Goal: Transaction & Acquisition: Subscribe to service/newsletter

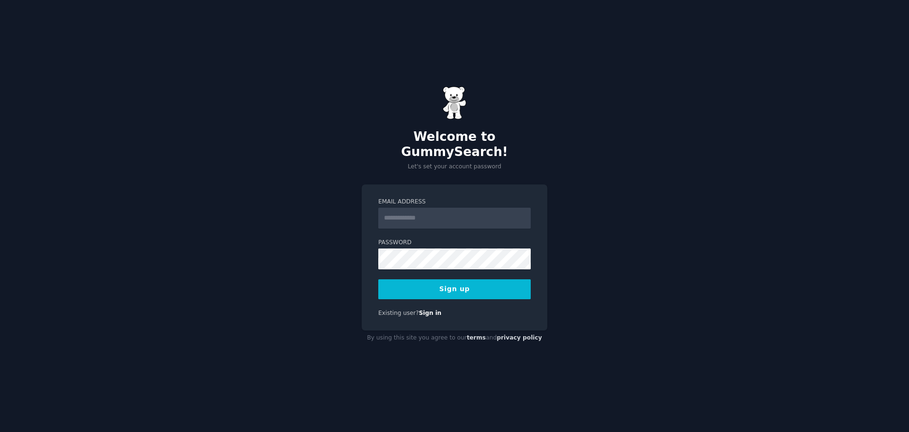
click at [438, 211] on input "Email Address" at bounding box center [454, 217] width 153 height 21
click at [425, 211] on input "Email Address" at bounding box center [454, 217] width 153 height 21
click at [428, 207] on input "Email Address" at bounding box center [454, 217] width 153 height 21
drag, startPoint x: 428, startPoint y: 207, endPoint x: 412, endPoint y: 212, distance: 17.1
click at [412, 212] on input "Email Address" at bounding box center [454, 217] width 153 height 21
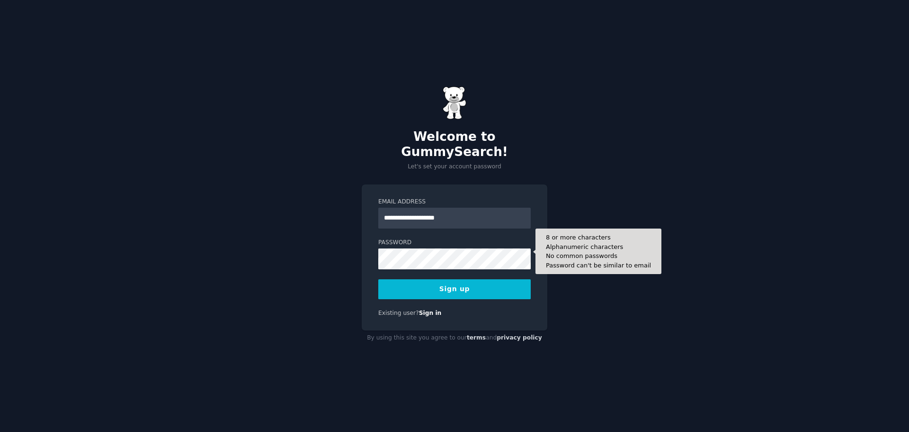
type input "**********"
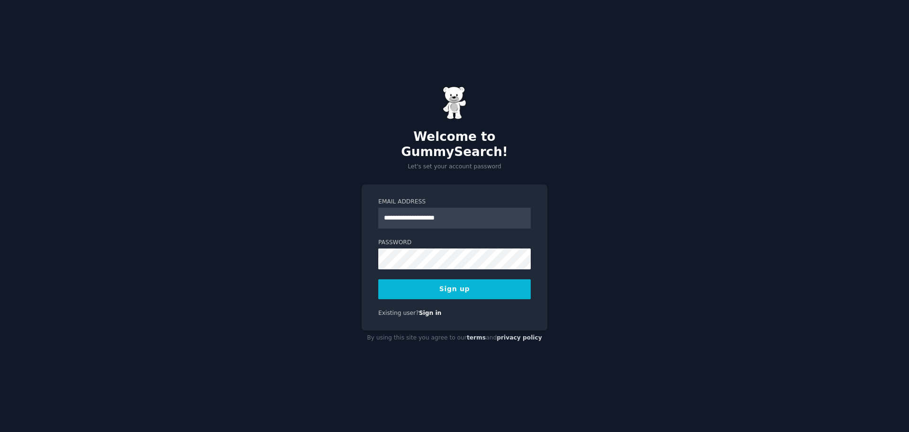
click at [486, 282] on button "Sign up" at bounding box center [454, 289] width 153 height 20
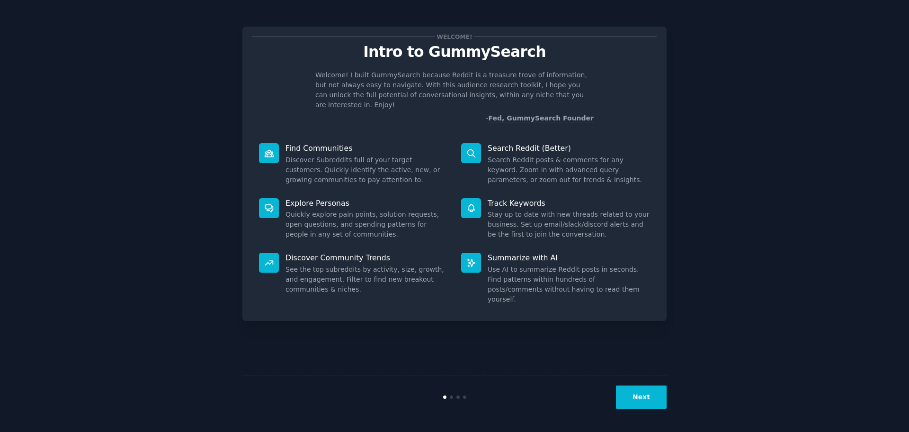
click at [650, 397] on button "Next" at bounding box center [641, 396] width 51 height 23
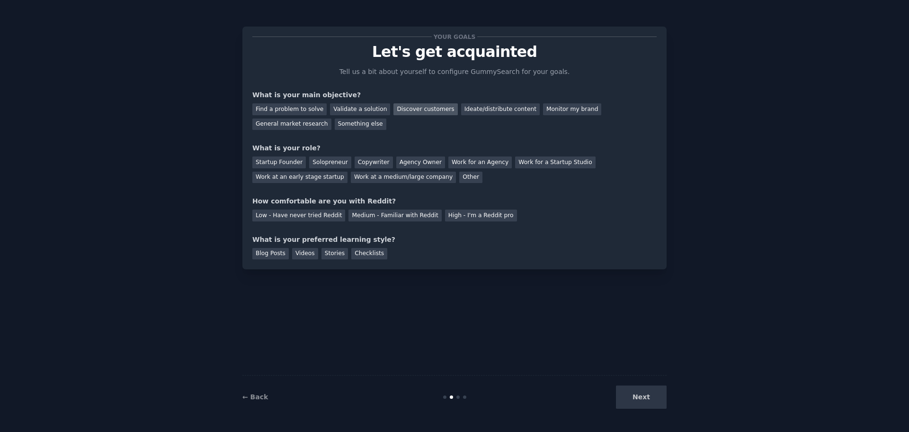
click at [412, 107] on div "Discover customers" at bounding box center [426, 109] width 64 height 12
click at [468, 158] on div "Work for an Agency" at bounding box center [480, 162] width 63 height 12
click at [458, 213] on div "High - I'm a Reddit pro" at bounding box center [481, 215] width 72 height 12
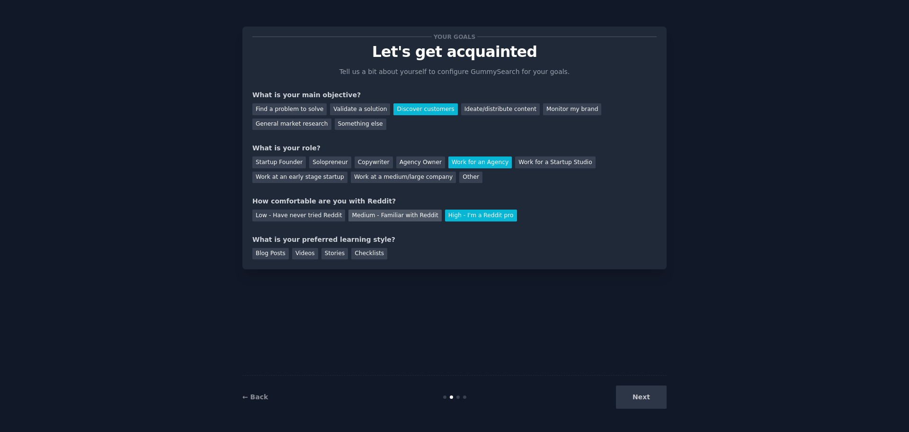
click at [387, 215] on div "Medium - Familiar with Reddit" at bounding box center [395, 215] width 93 height 12
click at [273, 254] on div "Blog Posts" at bounding box center [270, 254] width 36 height 12
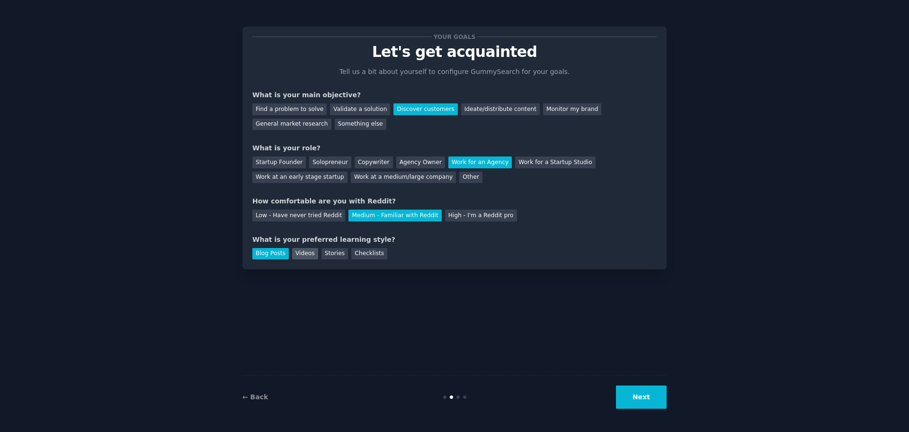
click at [308, 255] on div "Videos" at bounding box center [305, 254] width 26 height 12
click at [325, 254] on div "Stories" at bounding box center [335, 254] width 27 height 12
click at [308, 254] on div "Videos" at bounding box center [305, 254] width 26 height 12
click at [278, 253] on div "Blog Posts" at bounding box center [270, 254] width 36 height 12
click at [635, 390] on button "Next" at bounding box center [641, 396] width 51 height 23
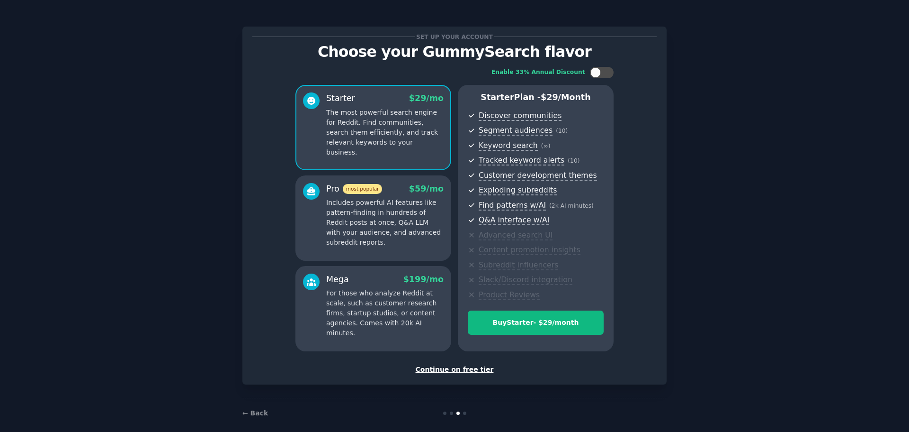
click at [452, 368] on div "Continue on free tier" at bounding box center [454, 369] width 405 height 10
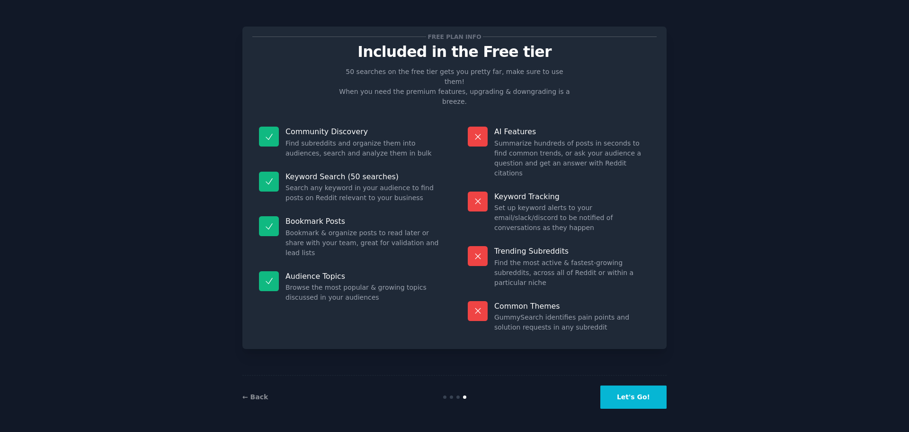
click at [640, 395] on button "Let's Go!" at bounding box center [634, 396] width 66 height 23
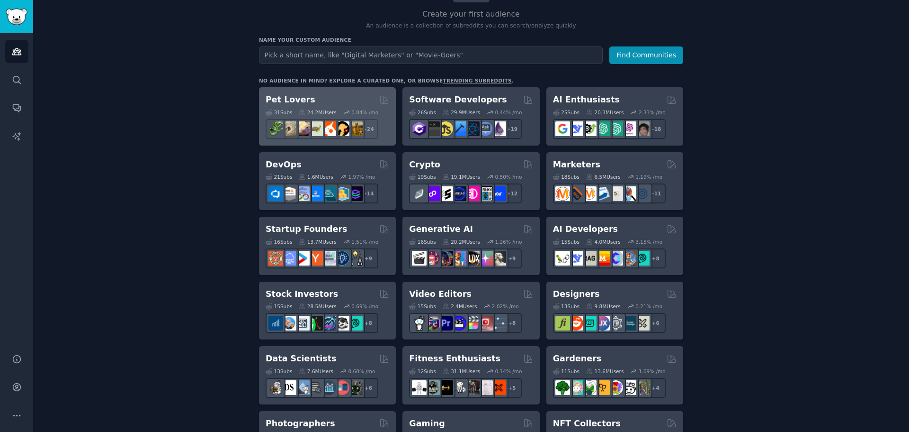
scroll to position [95, 0]
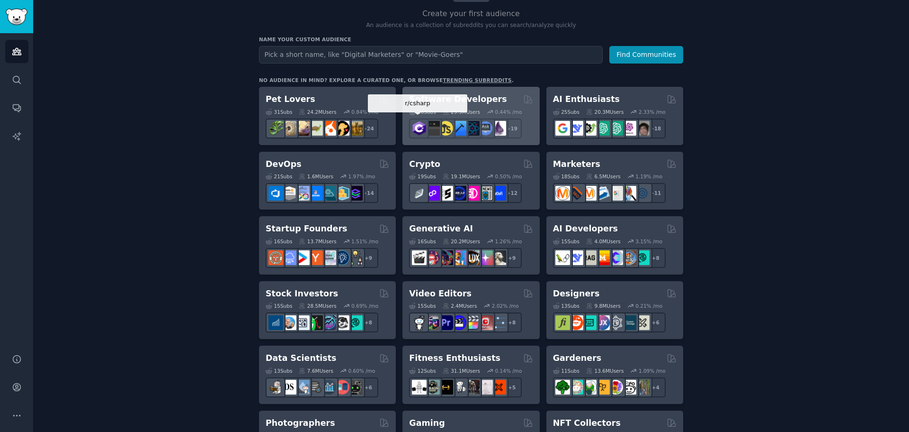
click at [422, 127] on img at bounding box center [419, 128] width 15 height 15
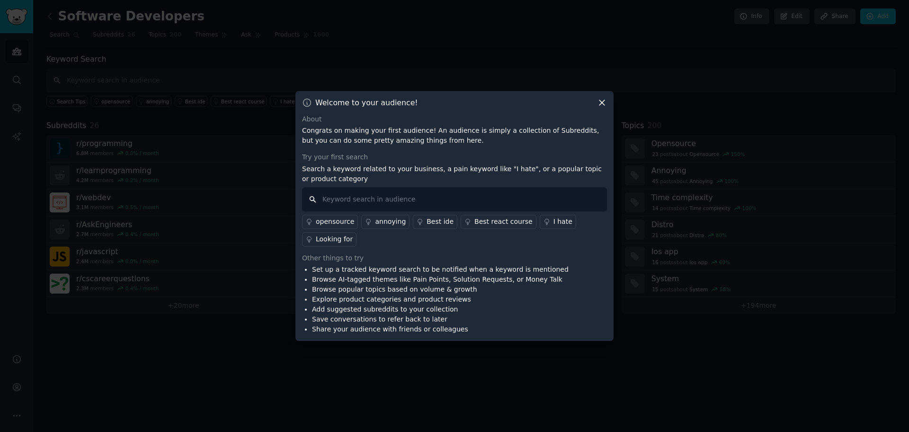
click at [375, 205] on input "text" at bounding box center [454, 199] width 305 height 24
click at [602, 100] on icon at bounding box center [602, 103] width 10 height 10
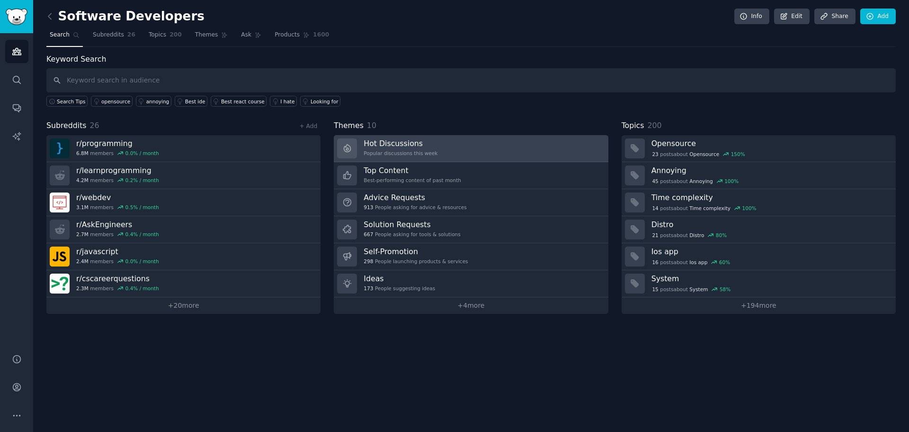
click at [441, 148] on link "Hot Discussions Popular discussions this week" at bounding box center [471, 148] width 274 height 27
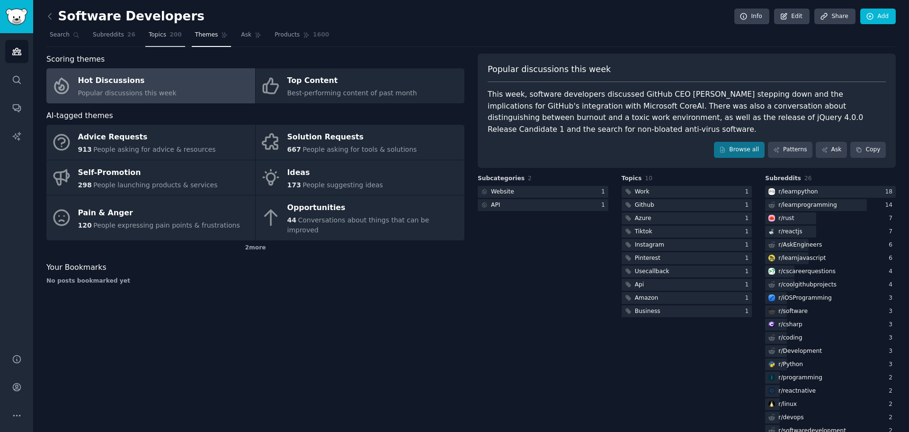
click at [152, 39] on link "Topics 200" at bounding box center [165, 36] width 40 height 19
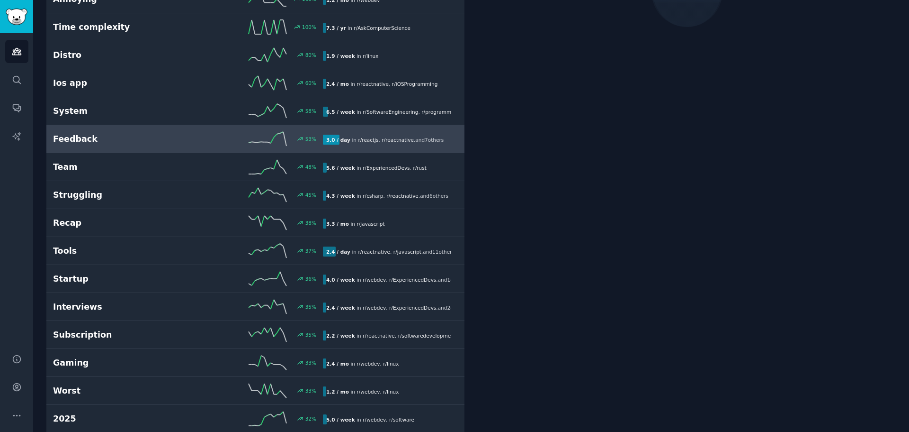
scroll to position [189, 0]
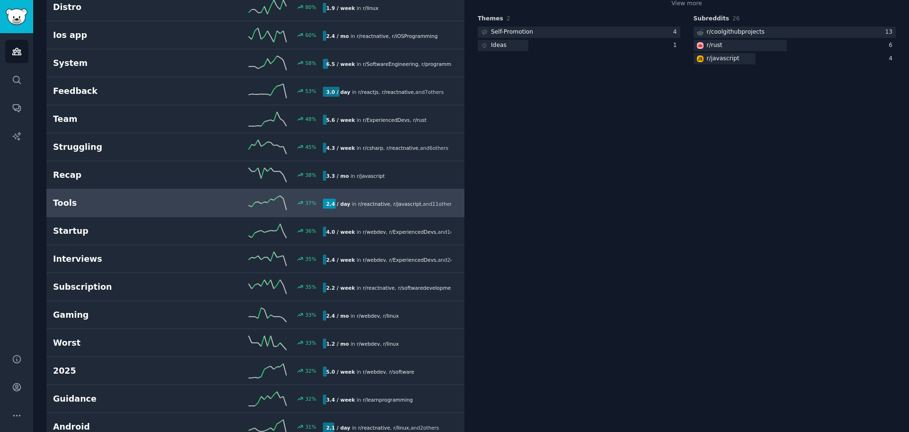
click at [99, 213] on link "Tools 37 % 2.4 / day in r/ reactnative , r/ javascript , and 11 other s" at bounding box center [255, 203] width 418 height 28
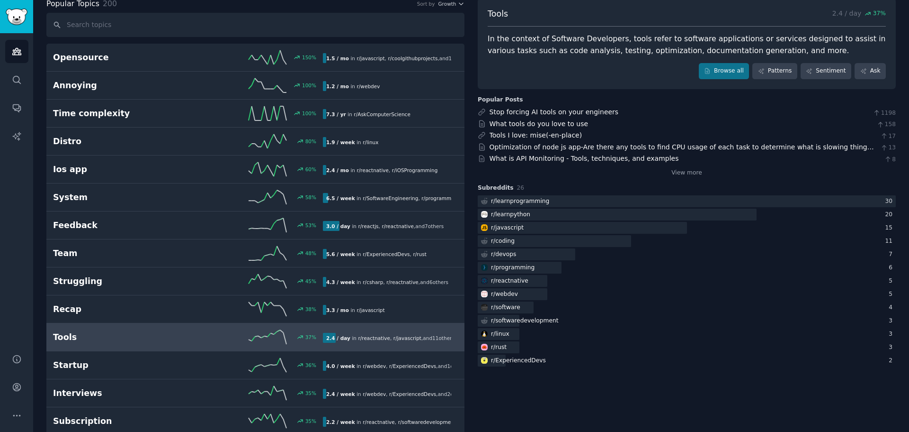
scroll to position [54, 0]
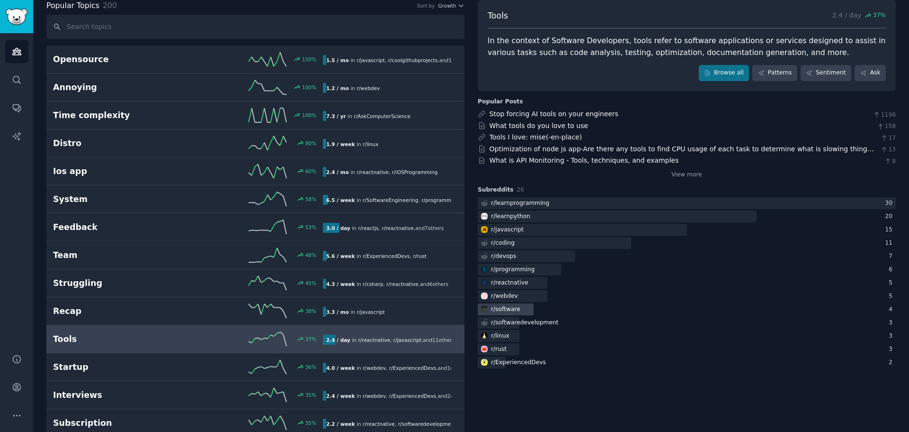
click at [505, 310] on div "r/ software" at bounding box center [505, 309] width 29 height 9
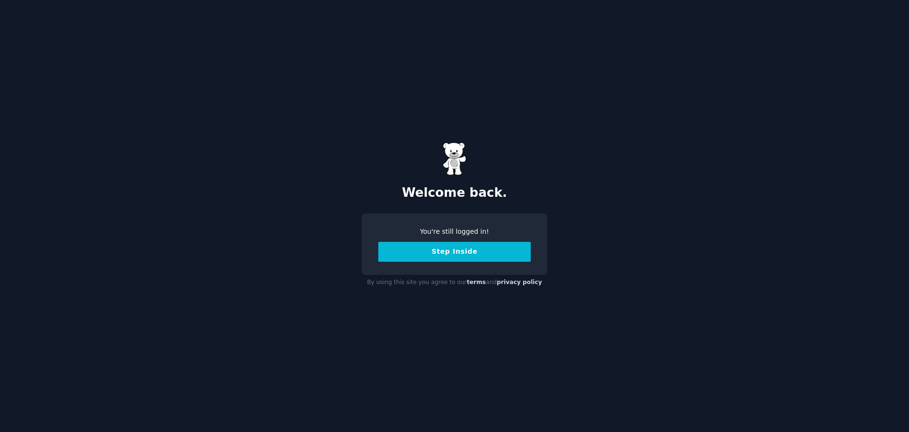
click at [455, 254] on button "Step Inside" at bounding box center [454, 252] width 153 height 20
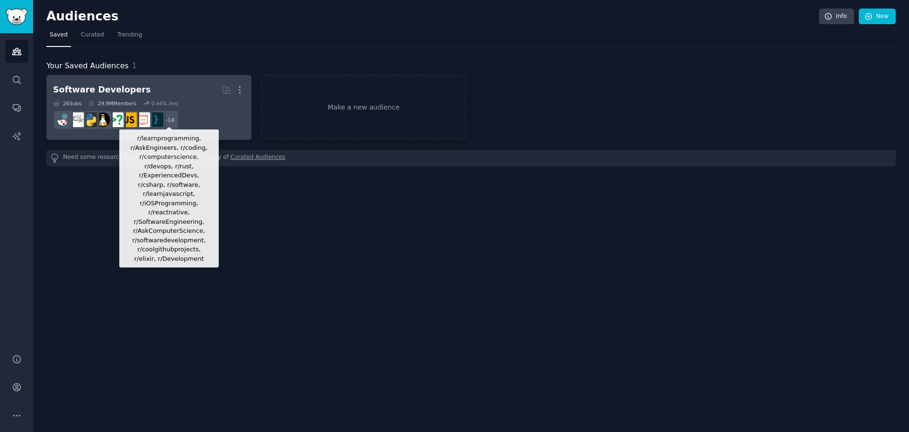
click at [171, 115] on div "+ 18" at bounding box center [169, 120] width 20 height 20
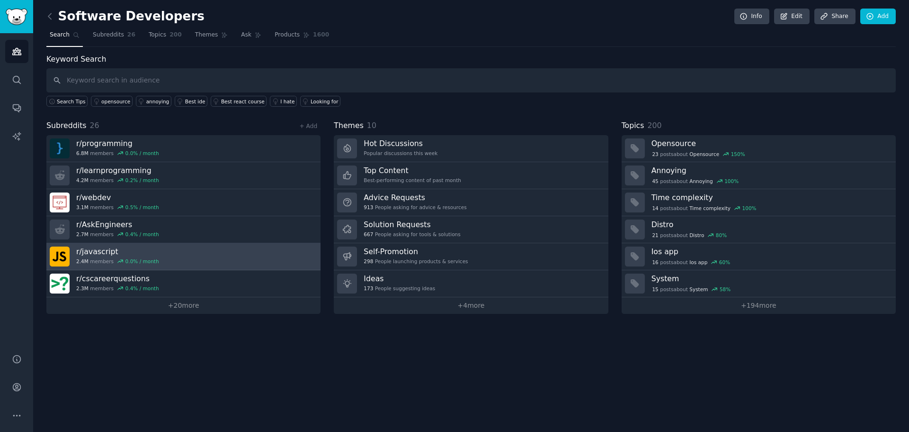
click at [97, 257] on div "r/ javascript 2.4M members 0.0 % / month" at bounding box center [117, 256] width 83 height 20
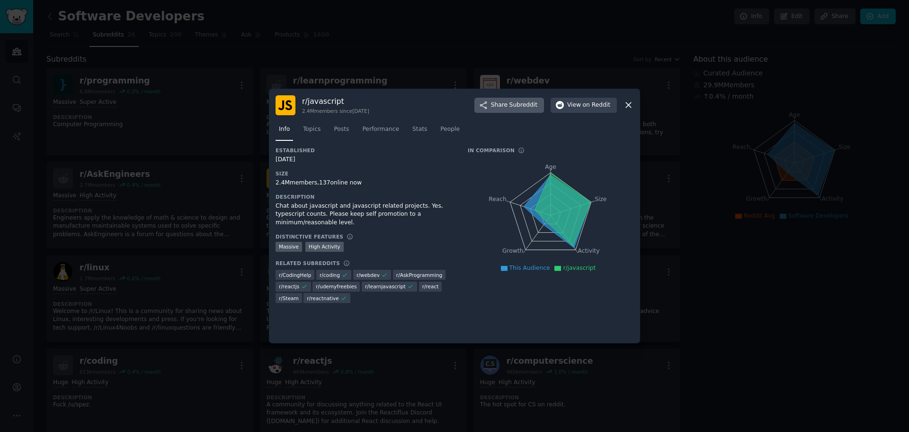
click at [522, 102] on span "Subreddit" at bounding box center [524, 105] width 28 height 9
click at [631, 104] on icon at bounding box center [629, 105] width 10 height 10
